Goal: Task Accomplishment & Management: Manage account settings

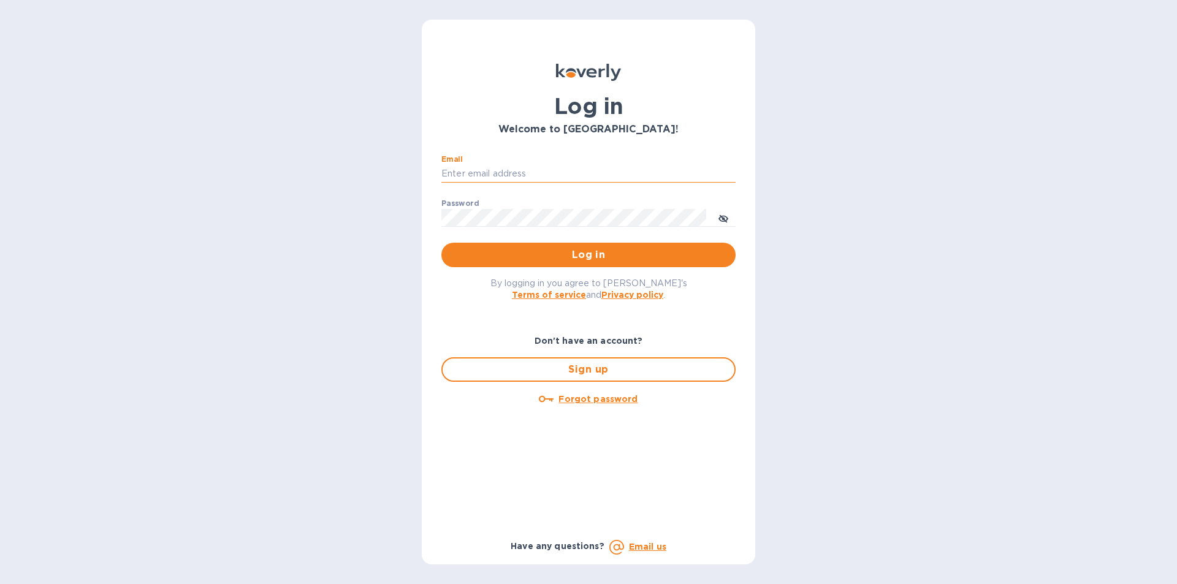
click at [481, 173] on input "Email" at bounding box center [588, 174] width 294 height 18
type input "lilianai@vianderfoods.com"
click at [483, 204] on div "Password ​" at bounding box center [588, 221] width 294 height 44
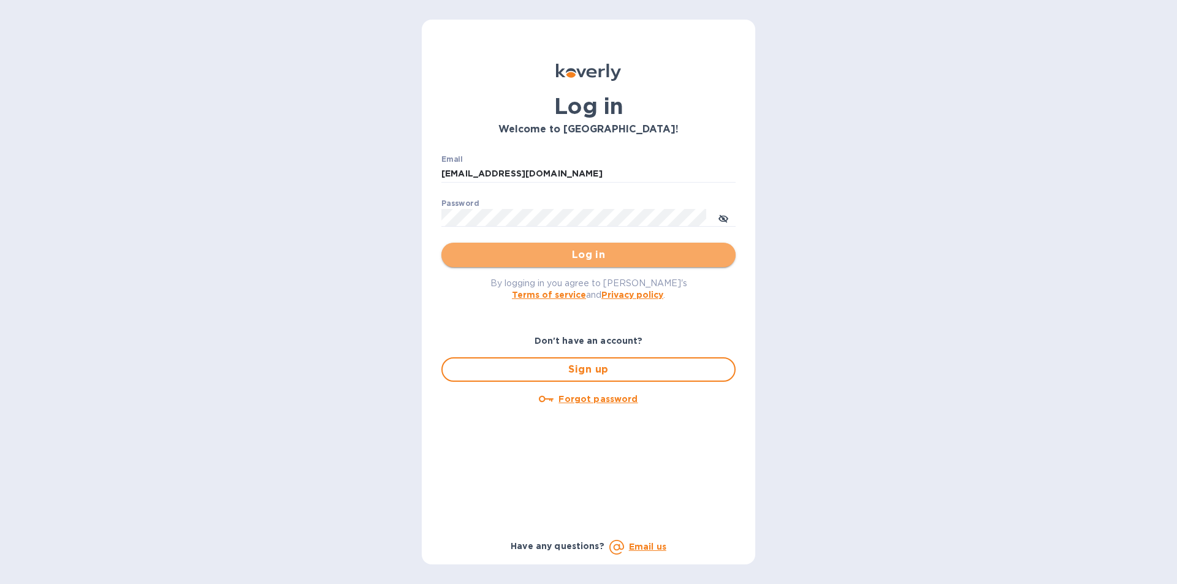
click at [590, 253] on span "Log in" at bounding box center [588, 255] width 275 height 15
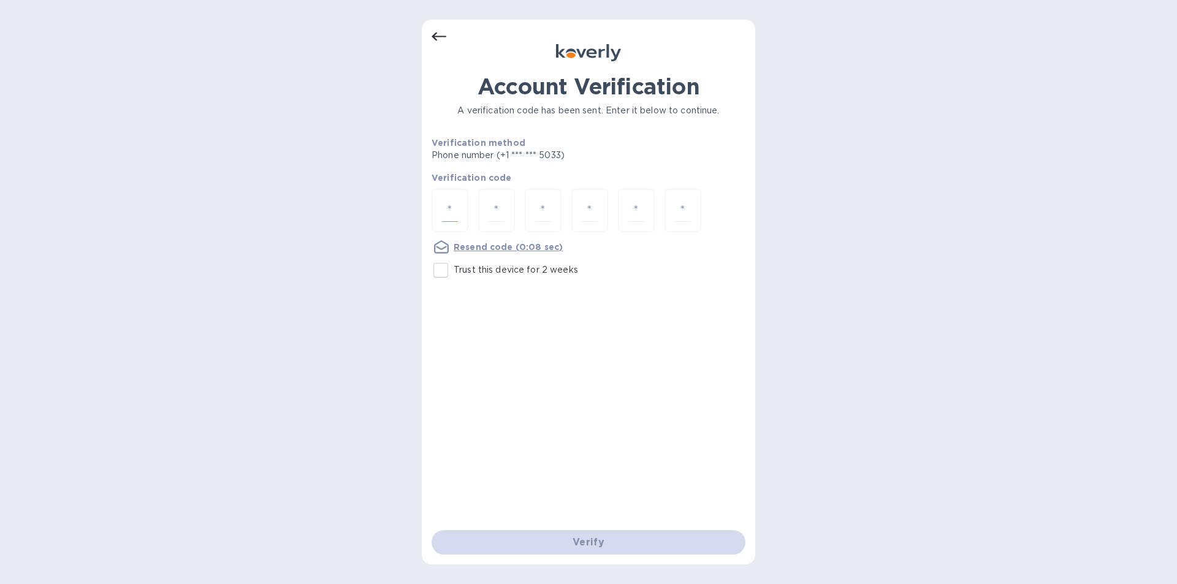
click at [456, 201] on input "number" at bounding box center [450, 210] width 16 height 23
type input "6"
type input "8"
type input "7"
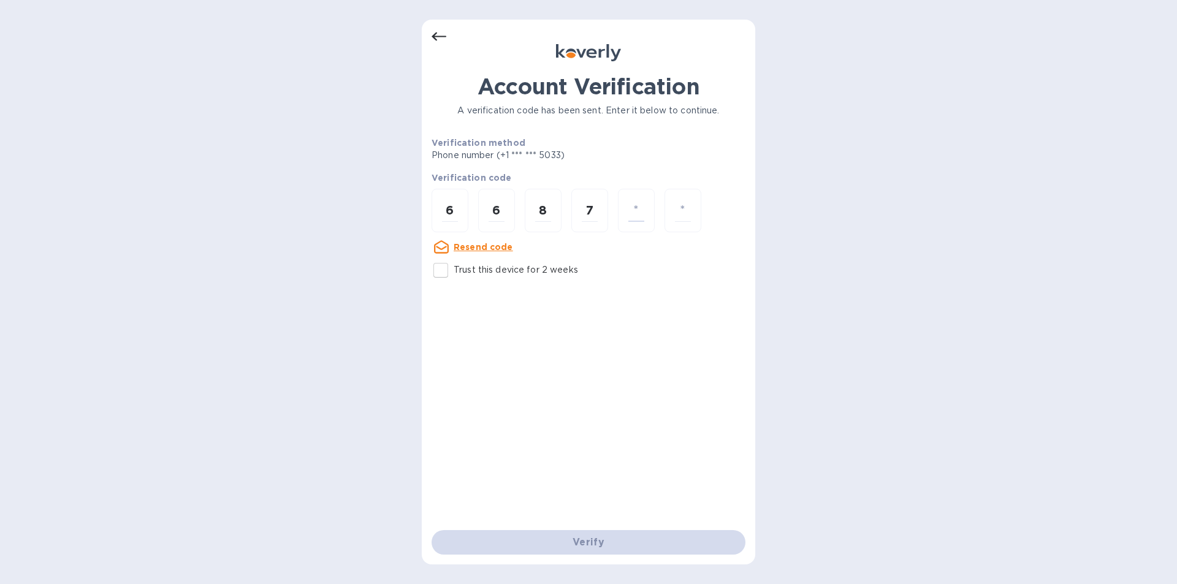
type input "8"
type input "6"
